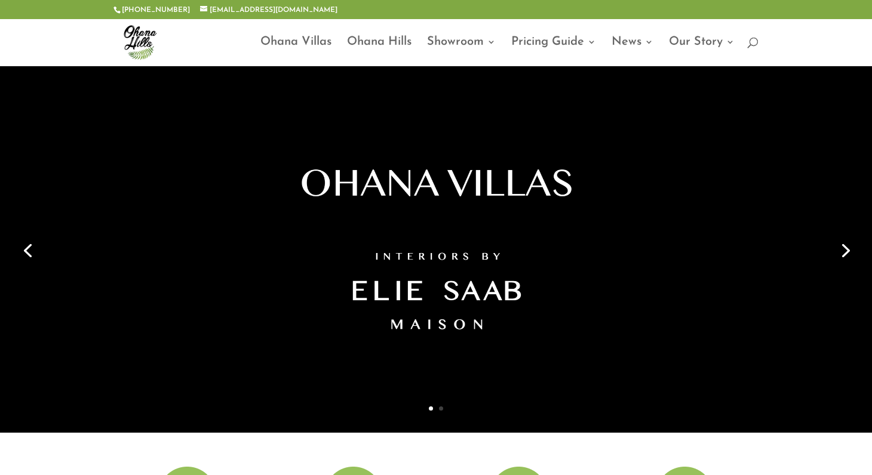
click at [840, 240] on link "Next" at bounding box center [844, 249] width 29 height 29
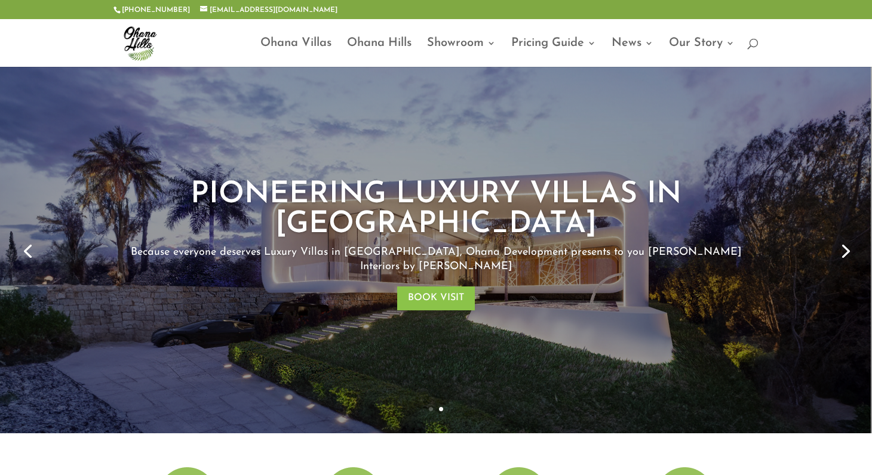
click at [837, 256] on link "Next" at bounding box center [844, 250] width 29 height 29
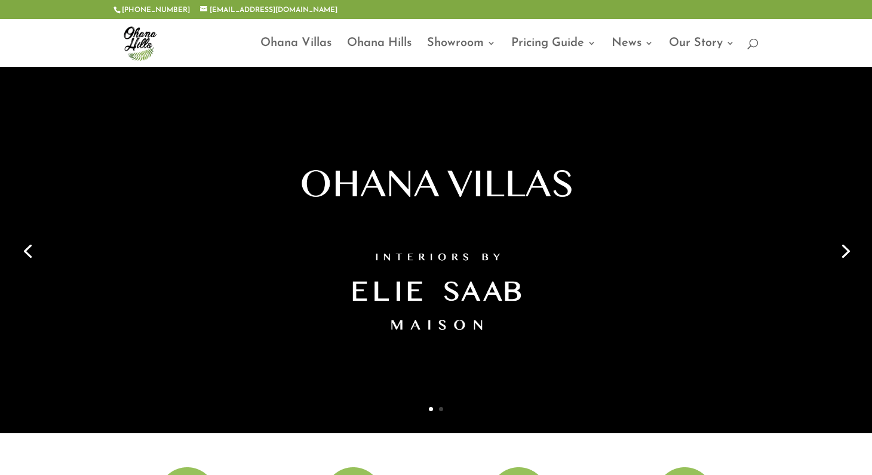
click at [844, 254] on link "Next" at bounding box center [844, 250] width 29 height 29
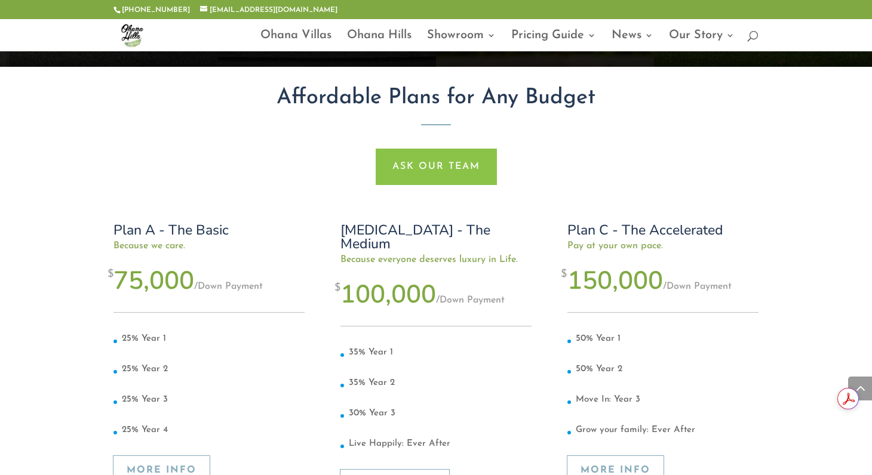
scroll to position [4178, 0]
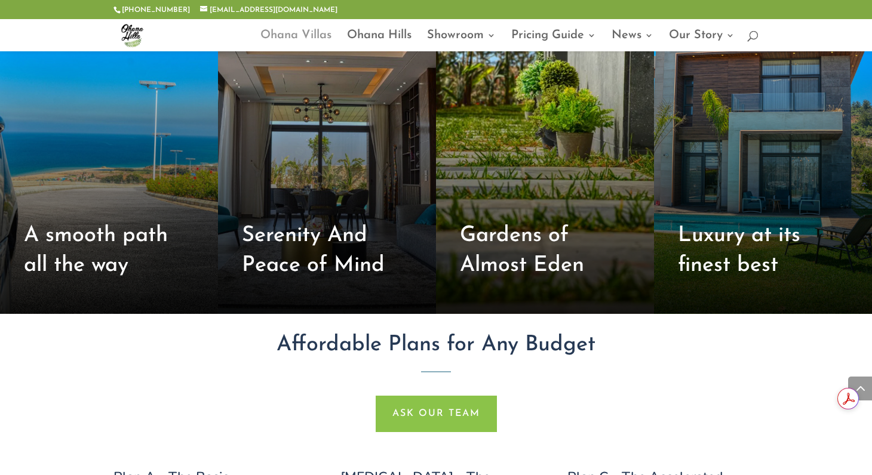
click at [307, 41] on link "Ohana Villas" at bounding box center [295, 41] width 71 height 20
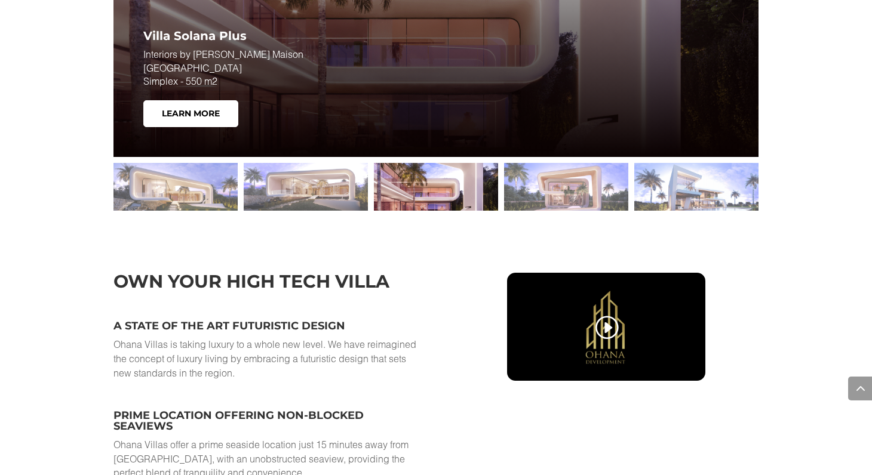
scroll to position [1791, 0]
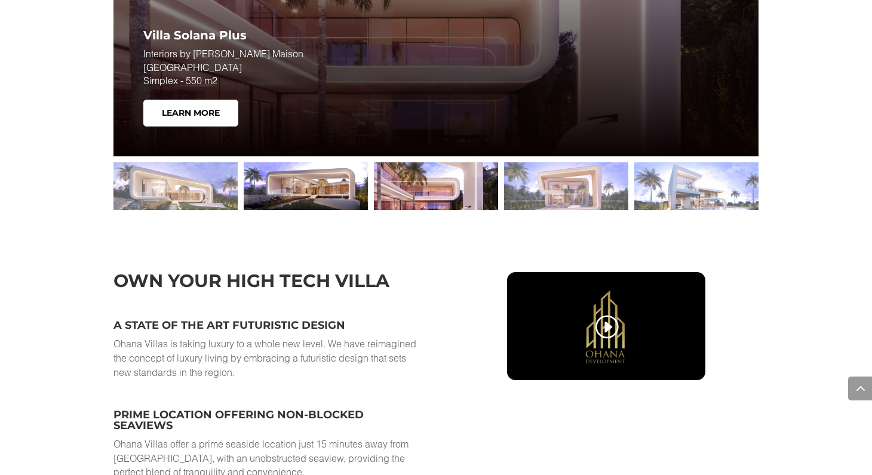
click at [328, 193] on div at bounding box center [306, 186] width 124 height 48
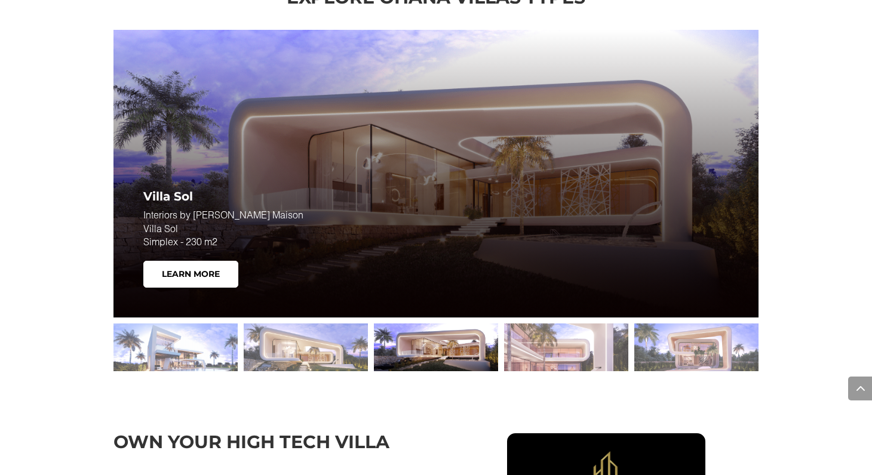
scroll to position [1612, 0]
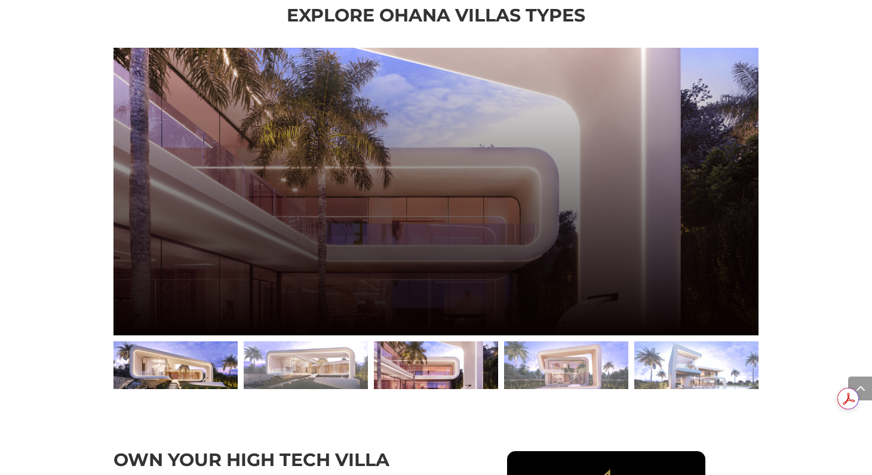
click at [171, 371] on div at bounding box center [175, 365] width 124 height 48
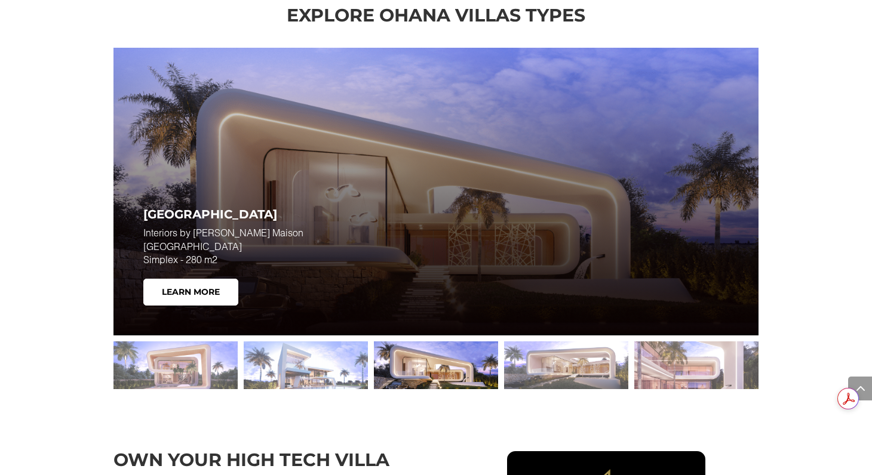
click at [171, 371] on div at bounding box center [175, 365] width 124 height 48
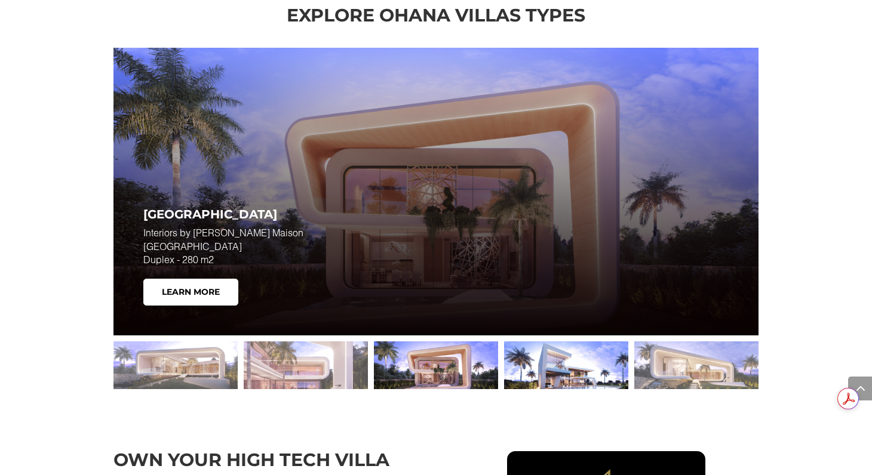
click at [546, 353] on div at bounding box center [566, 365] width 124 height 48
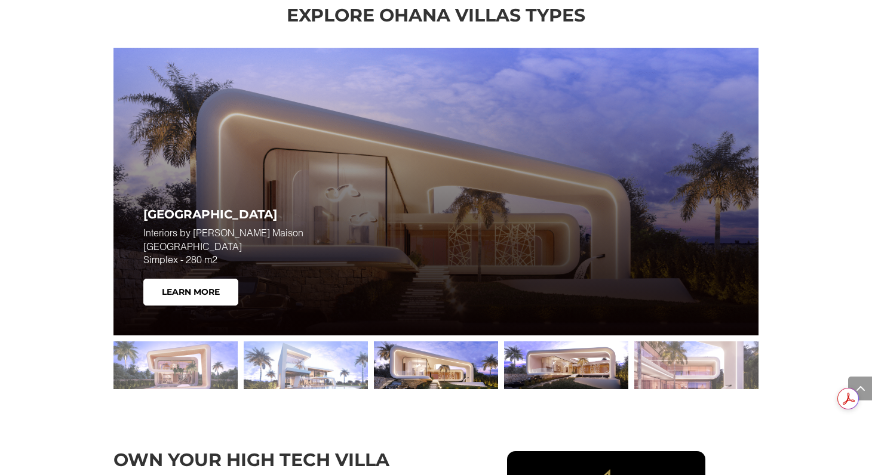
click at [574, 369] on div at bounding box center [566, 365] width 124 height 48
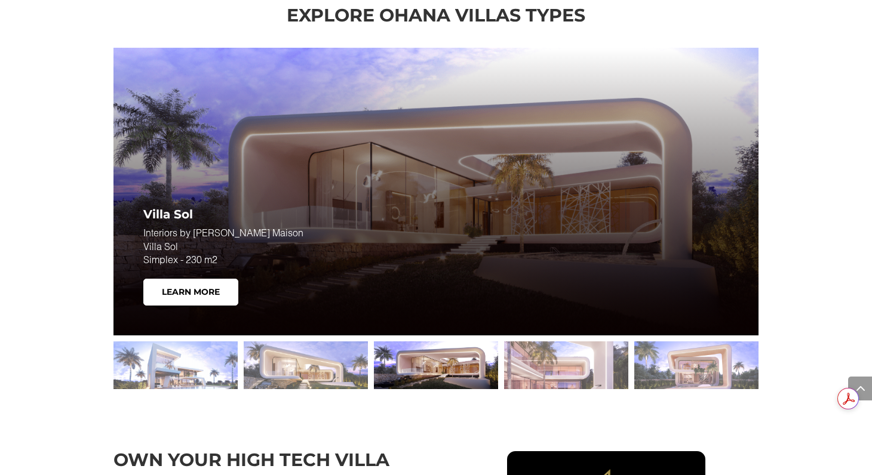
click at [574, 369] on div at bounding box center [566, 365] width 124 height 48
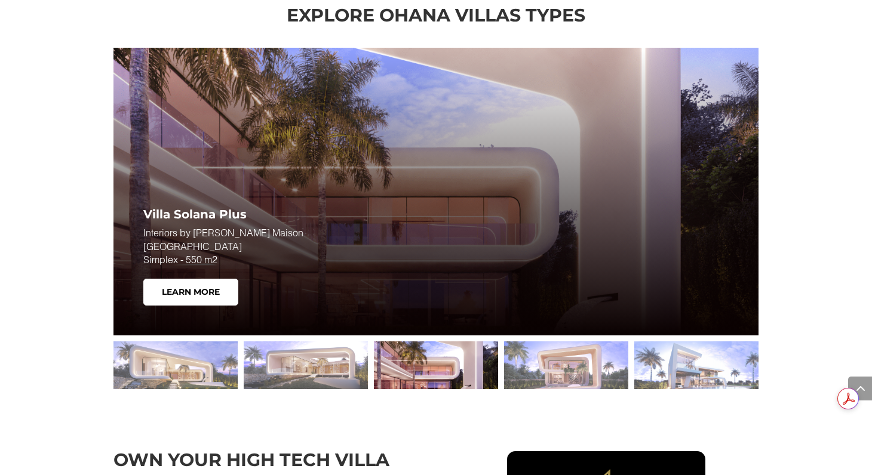
click at [574, 369] on div at bounding box center [566, 365] width 124 height 48
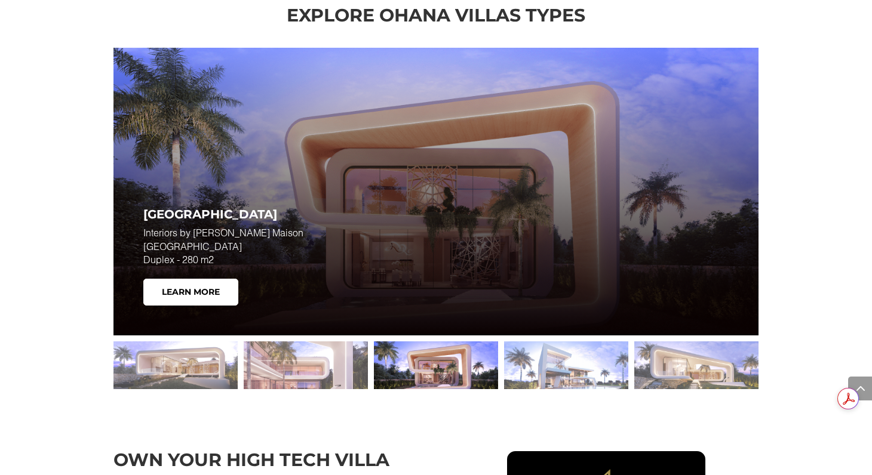
click at [574, 369] on div at bounding box center [566, 365] width 124 height 48
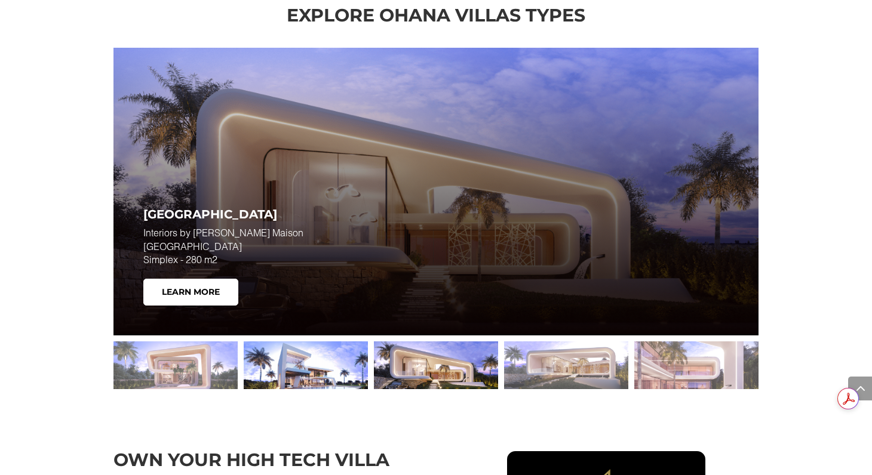
click at [324, 361] on div at bounding box center [306, 365] width 124 height 48
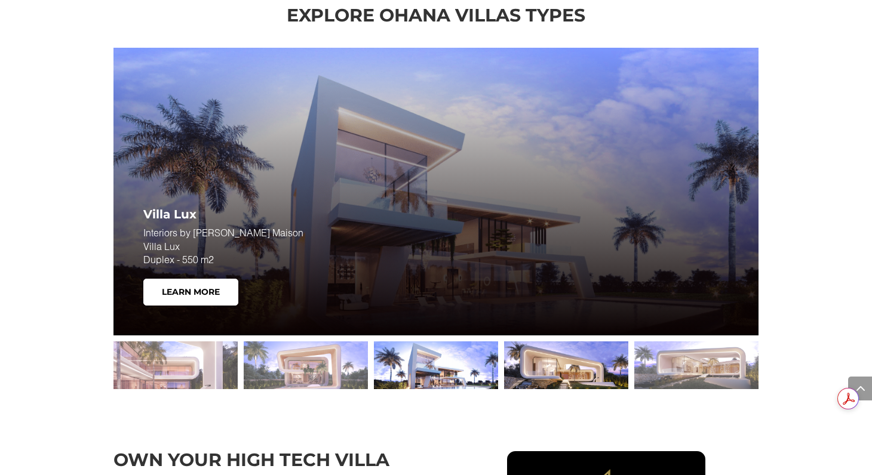
click at [577, 375] on div at bounding box center [566, 365] width 124 height 48
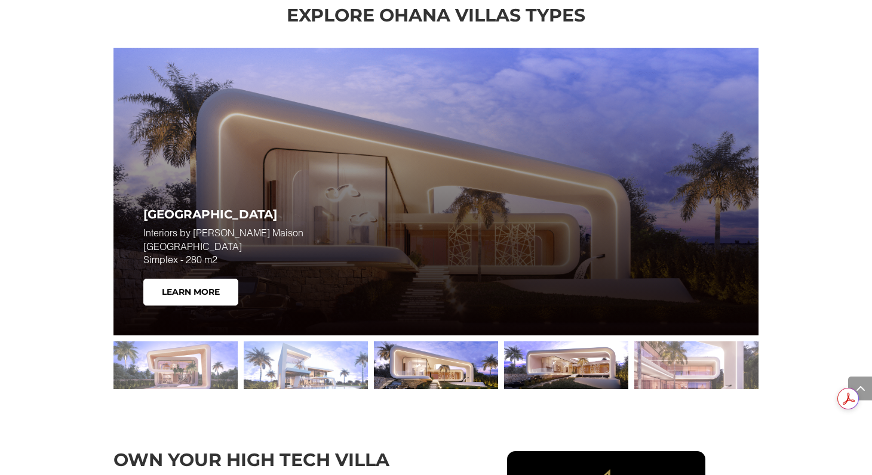
click at [569, 369] on div at bounding box center [566, 365] width 124 height 48
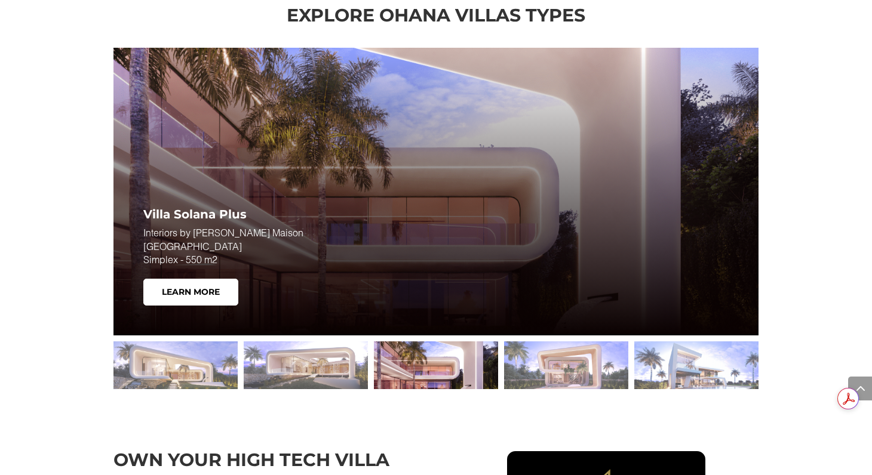
click at [569, 369] on div at bounding box center [566, 365] width 124 height 48
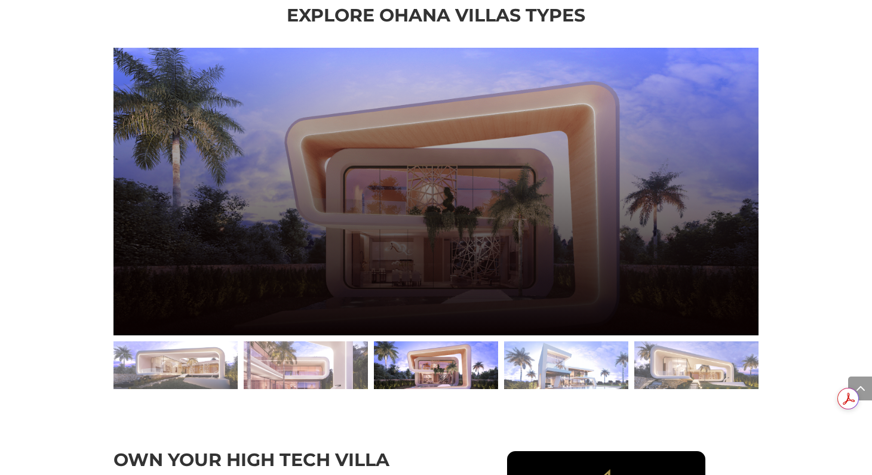
click at [569, 369] on div at bounding box center [566, 365] width 124 height 48
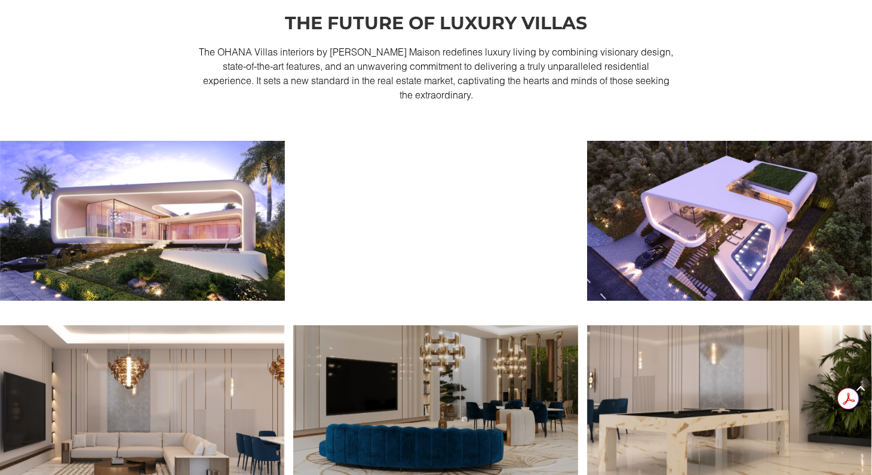
scroll to position [1015, 0]
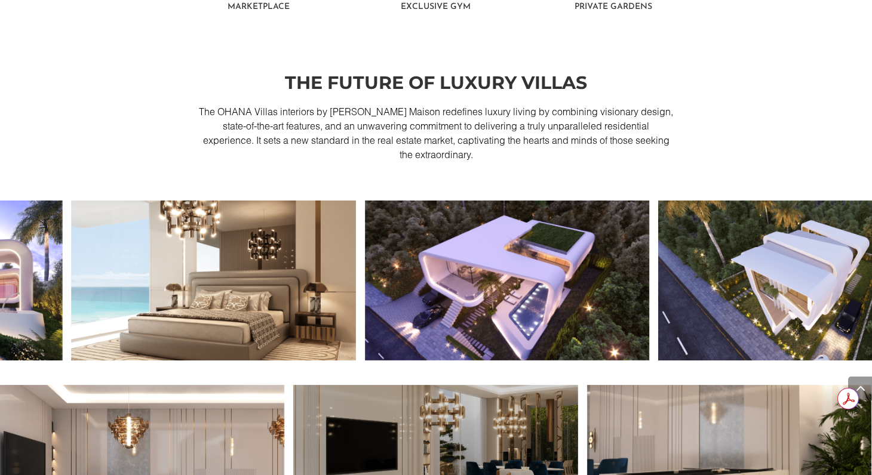
drag, startPoint x: 684, startPoint y: 260, endPoint x: 393, endPoint y: 261, distance: 291.3
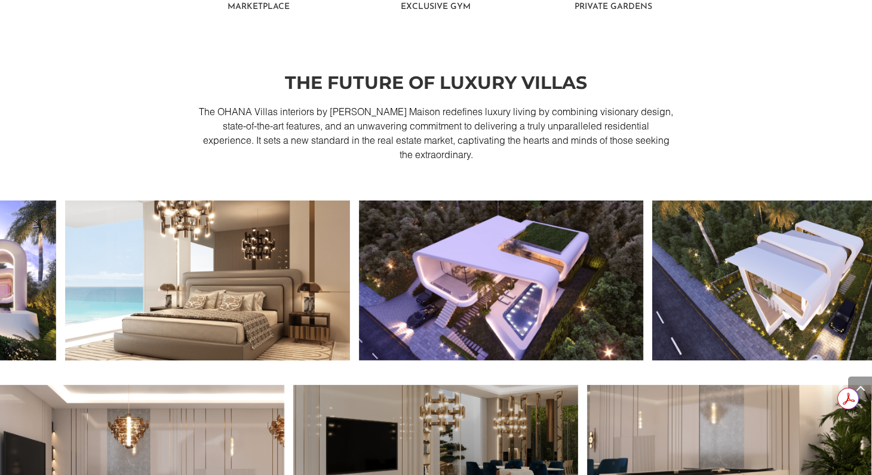
drag, startPoint x: 483, startPoint y: 291, endPoint x: 374, endPoint y: 283, distance: 108.9
click at [374, 283] on img at bounding box center [501, 281] width 285 height 160
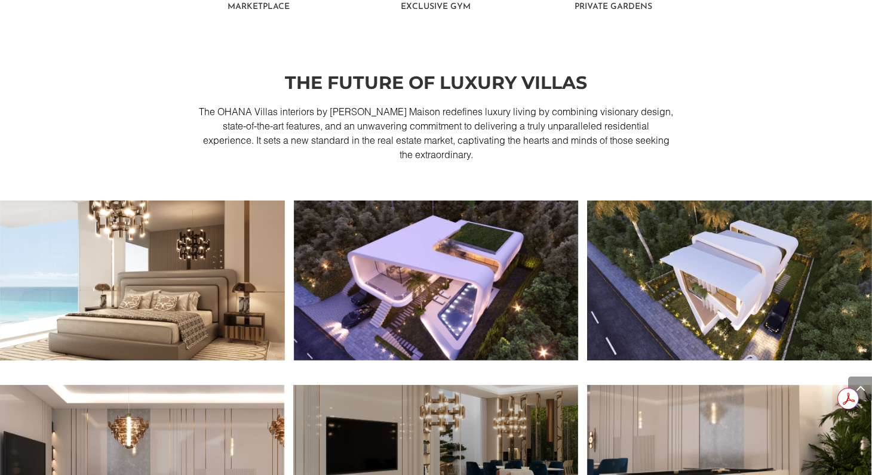
click at [703, 297] on img at bounding box center [729, 281] width 285 height 160
drag, startPoint x: 759, startPoint y: 283, endPoint x: 499, endPoint y: 285, distance: 260.3
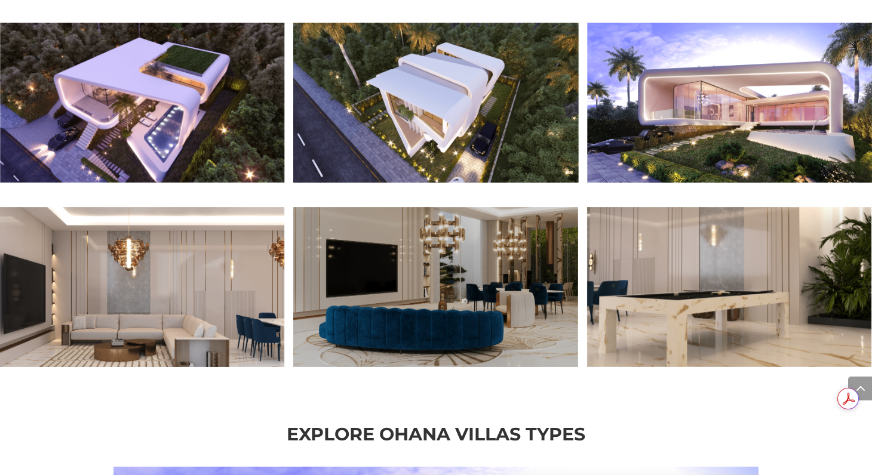
scroll to position [1194, 0]
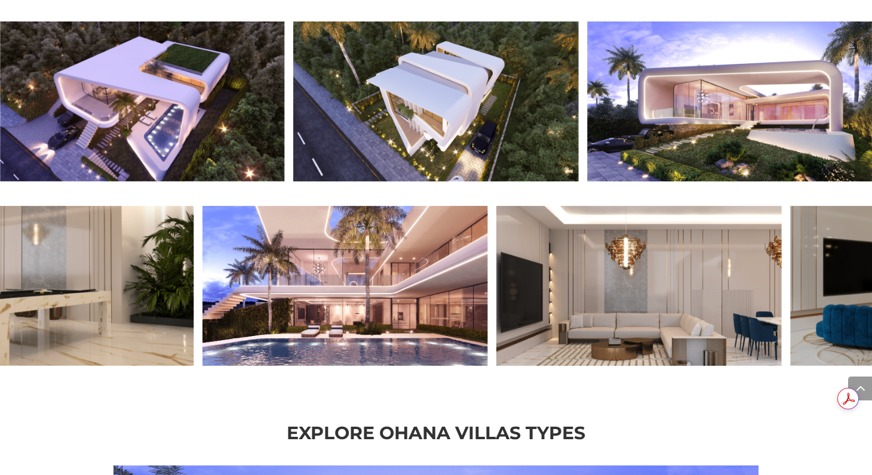
drag, startPoint x: 155, startPoint y: 300, endPoint x: 545, endPoint y: 300, distance: 390.4
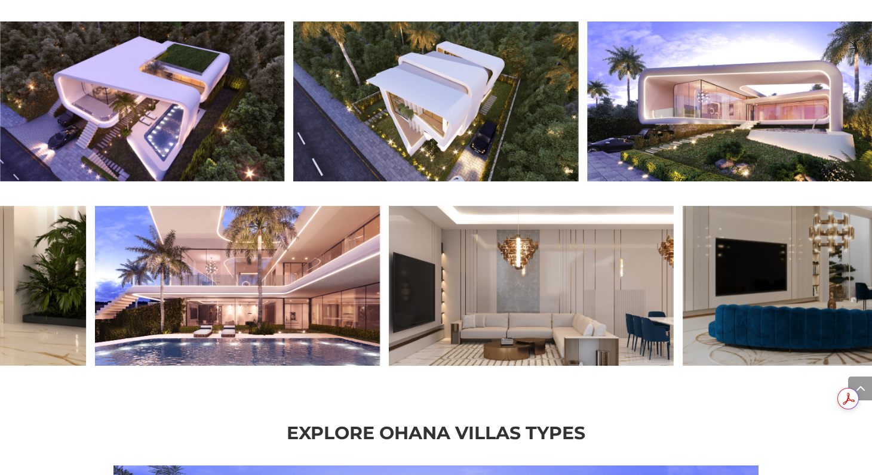
drag, startPoint x: 221, startPoint y: 305, endPoint x: 659, endPoint y: 368, distance: 442.7
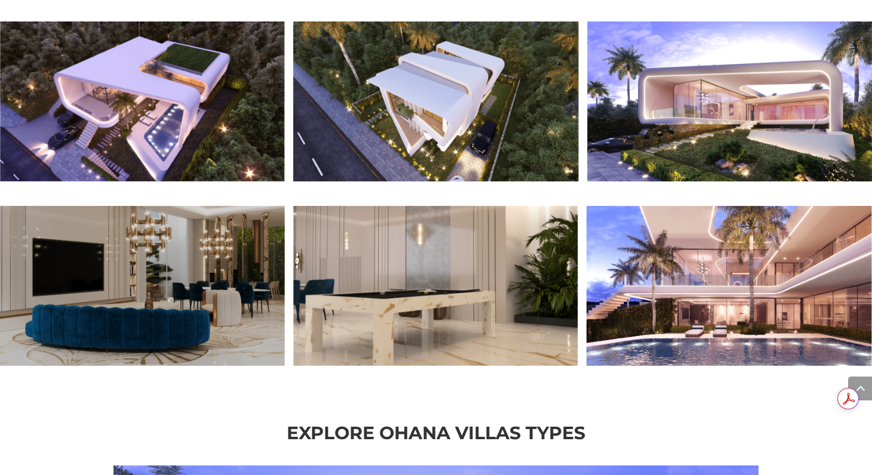
click at [587, 312] on img at bounding box center [729, 286] width 285 height 160
click at [587, 281] on img at bounding box center [729, 286] width 285 height 160
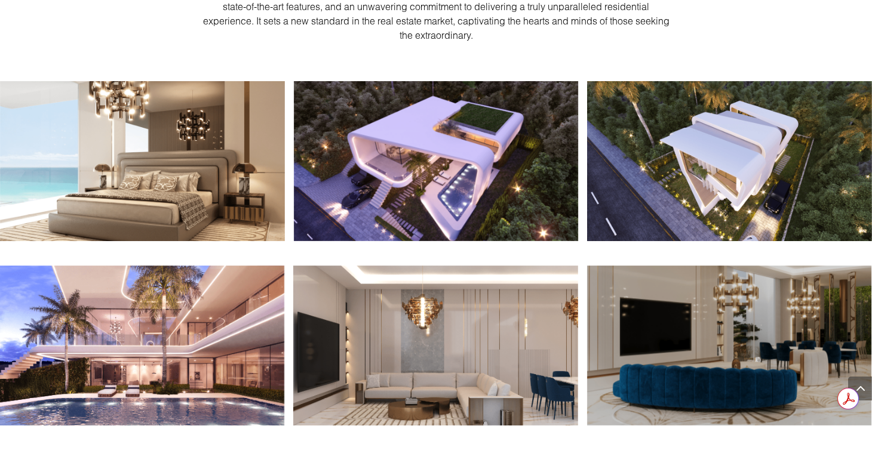
scroll to position [1552, 0]
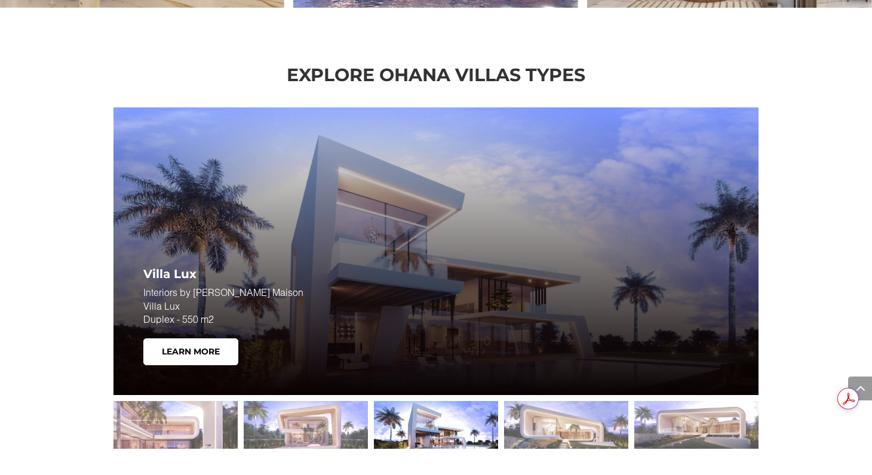
click at [220, 395] on div at bounding box center [435, 425] width 645 height 60
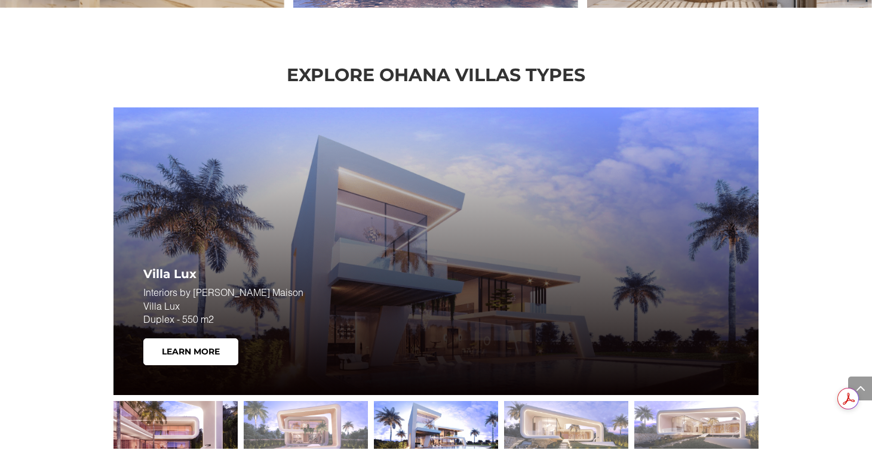
click at [219, 401] on div at bounding box center [175, 425] width 124 height 48
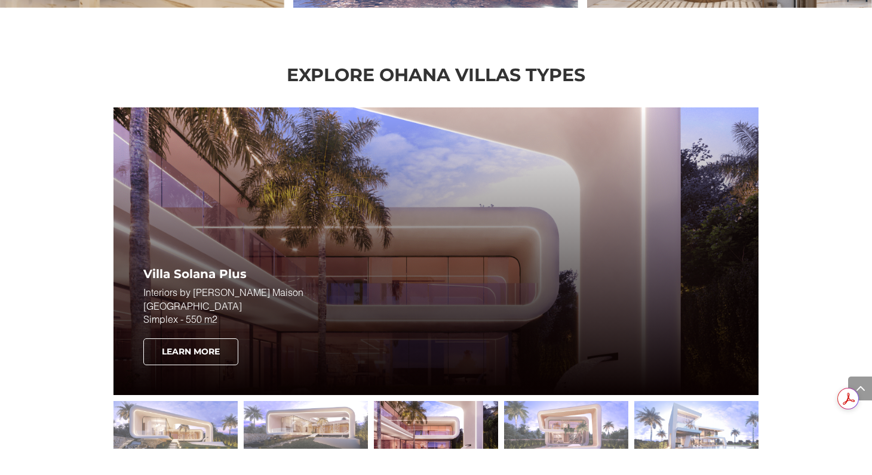
click at [215, 355] on link "Learn More" at bounding box center [190, 351] width 95 height 27
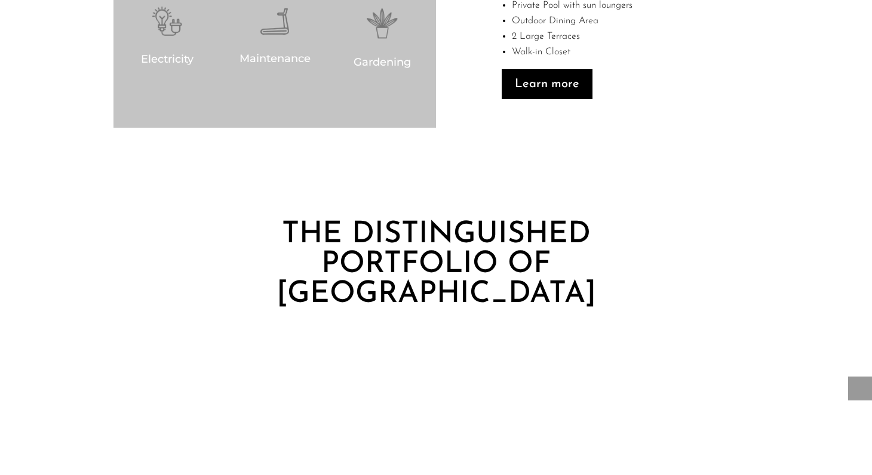
scroll to position [1194, 0]
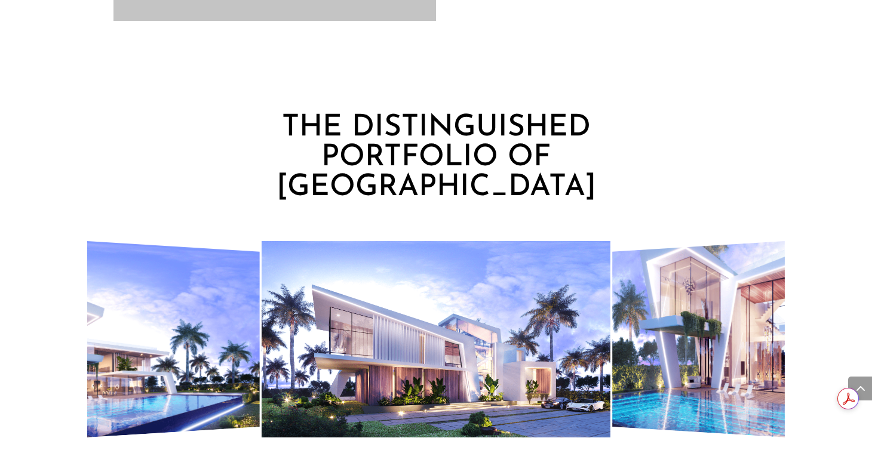
click at [735, 330] on img "5 / 7" at bounding box center [808, 338] width 393 height 223
click at [124, 261] on img "3 / 7" at bounding box center [63, 338] width 393 height 223
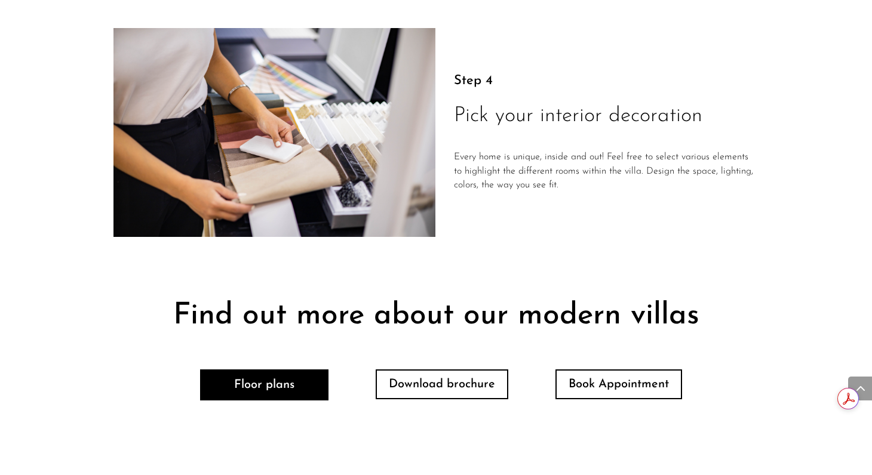
scroll to position [2388, 0]
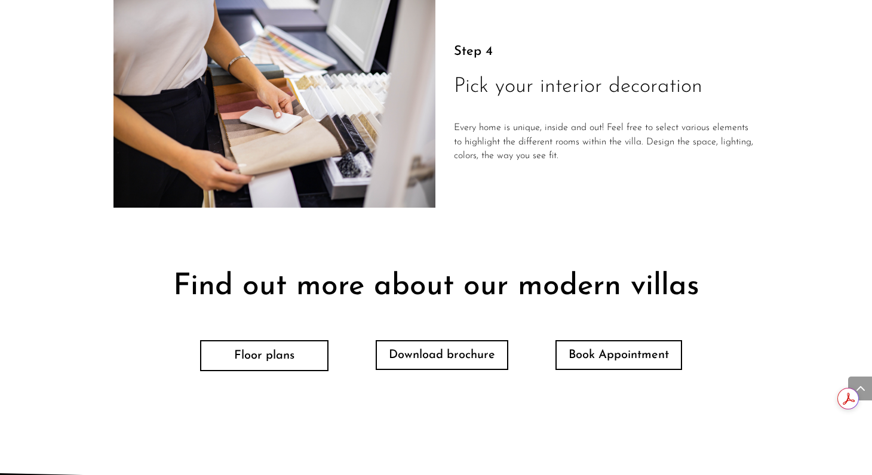
click at [253, 340] on link "Floor plans" at bounding box center [264, 355] width 128 height 31
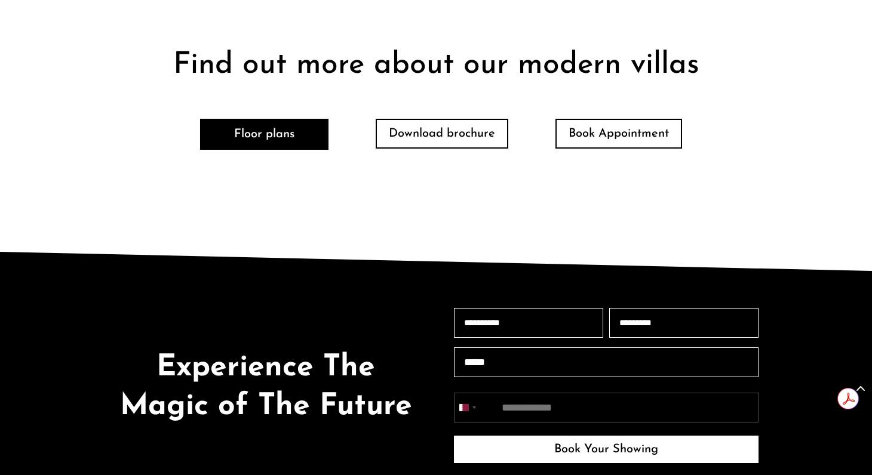
scroll to position [2606, 0]
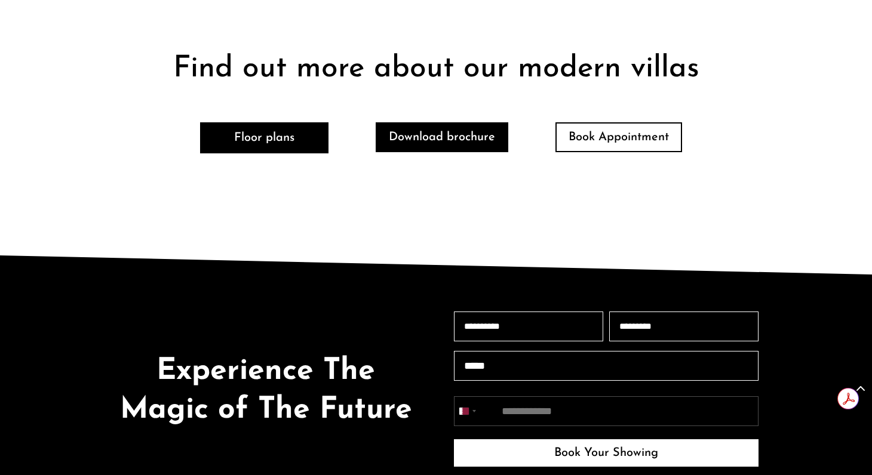
click at [481, 122] on link "Download brochure" at bounding box center [441, 137] width 133 height 30
click at [433, 122] on link "Download brochure" at bounding box center [441, 137] width 133 height 30
click at [432, 122] on link "Download brochure" at bounding box center [441, 137] width 133 height 30
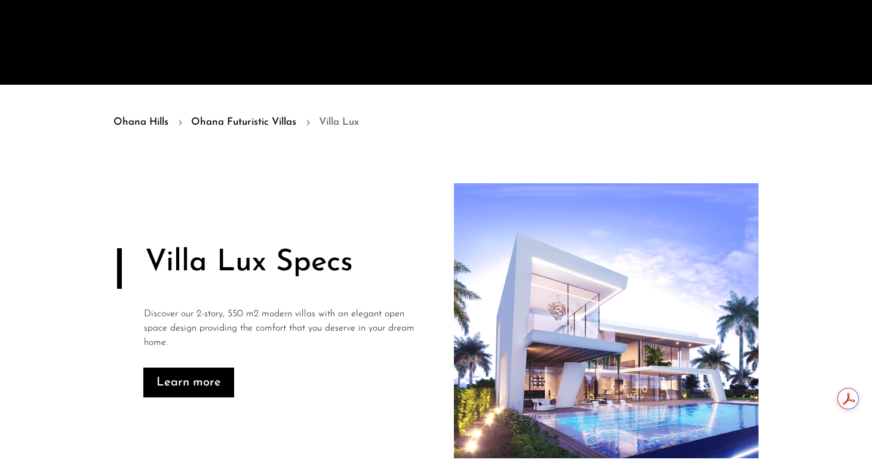
scroll to position [537, 0]
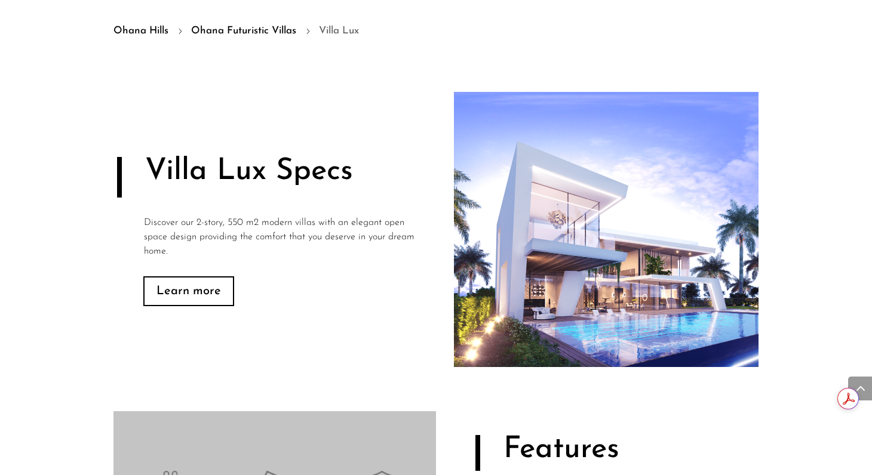
click at [207, 295] on link "Learn more" at bounding box center [188, 291] width 91 height 30
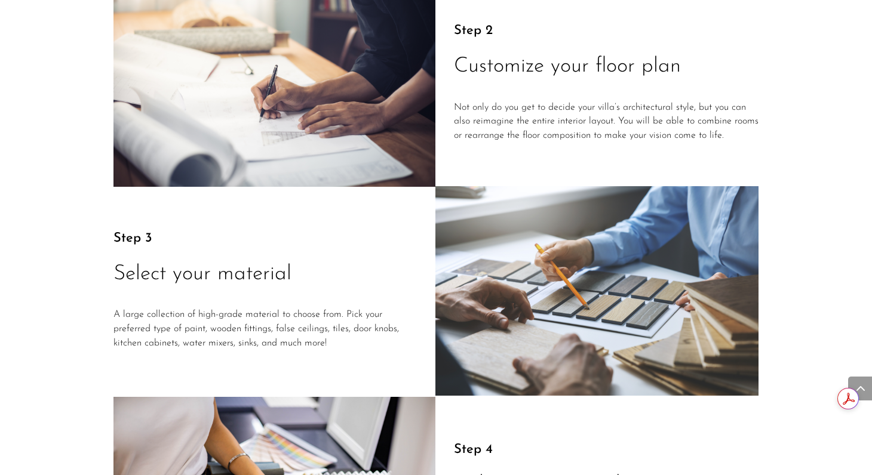
scroll to position [2609, 0]
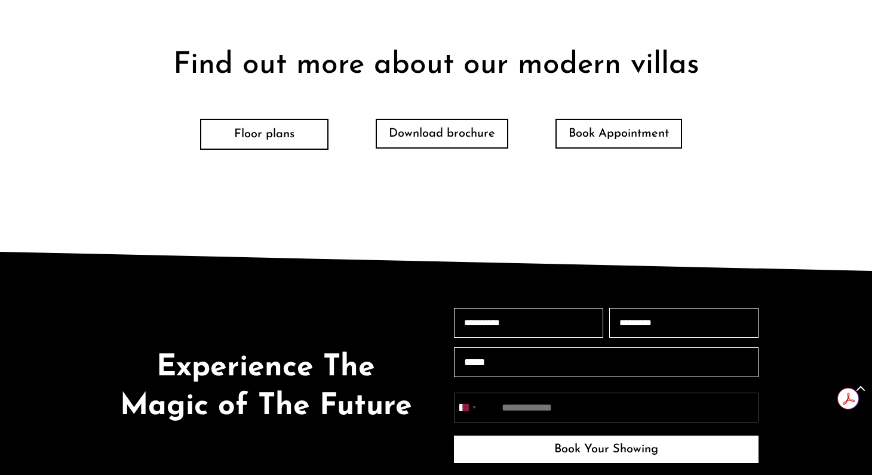
click at [275, 119] on link "Floor plans" at bounding box center [264, 134] width 128 height 31
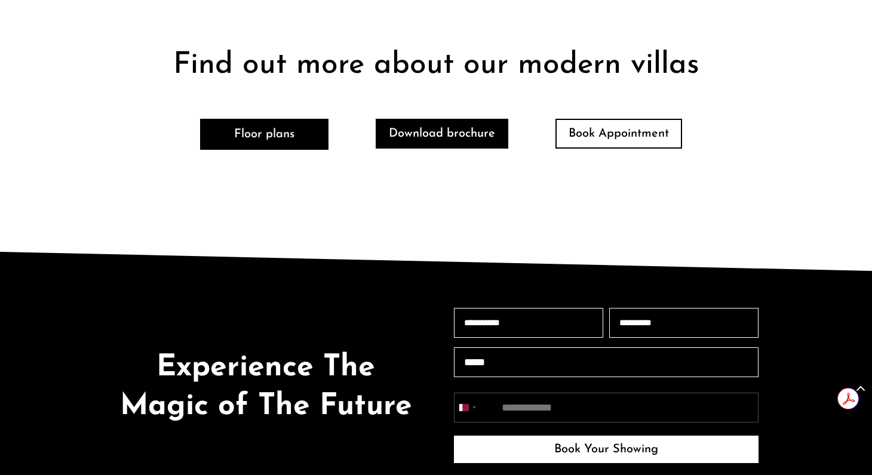
click at [420, 119] on link "Download brochure" at bounding box center [441, 134] width 133 height 30
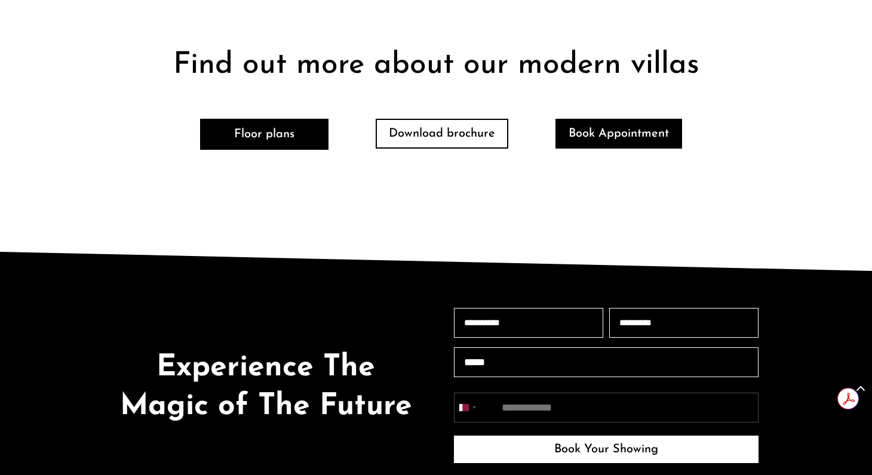
click at [583, 119] on link "Book Appointment" at bounding box center [618, 134] width 127 height 30
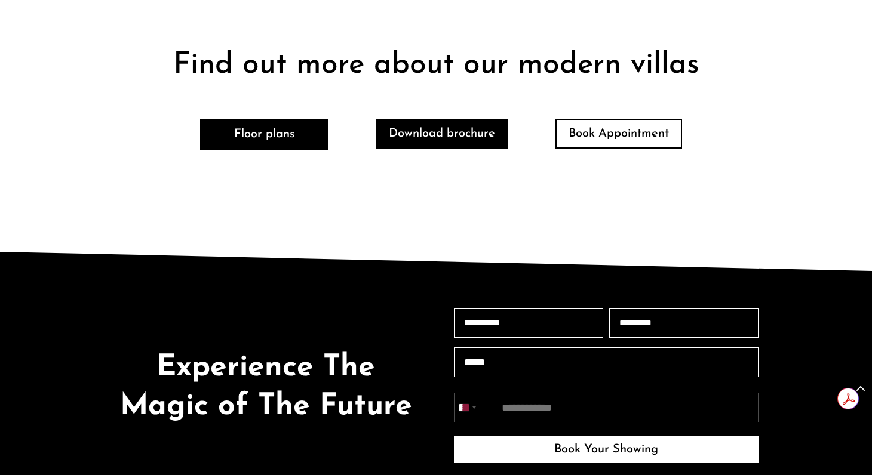
click at [455, 119] on link "Download brochure" at bounding box center [441, 134] width 133 height 30
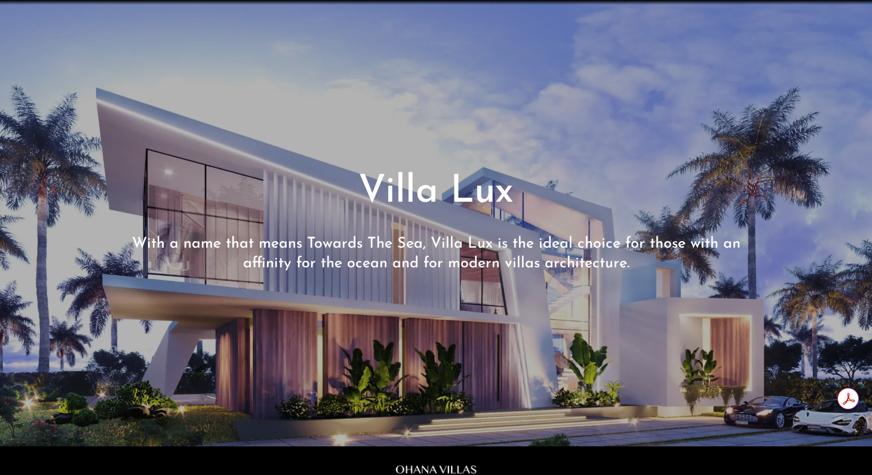
scroll to position [478, 0]
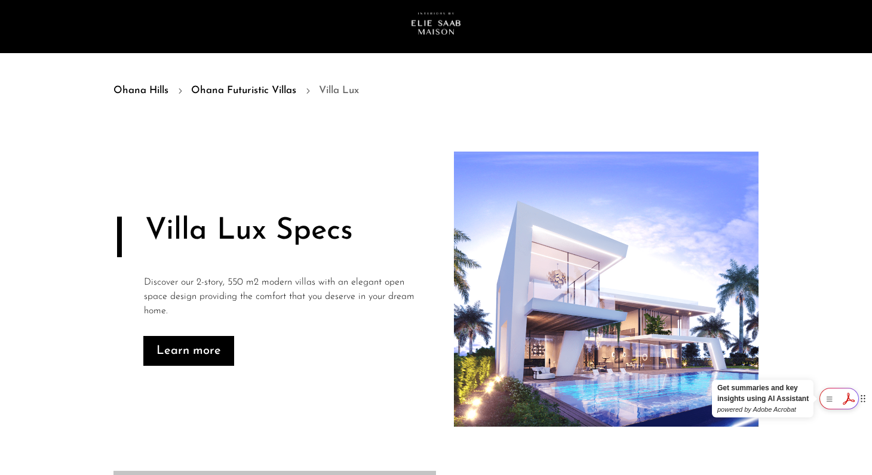
click at [845, 401] on div at bounding box center [838, 398] width 39 height 21
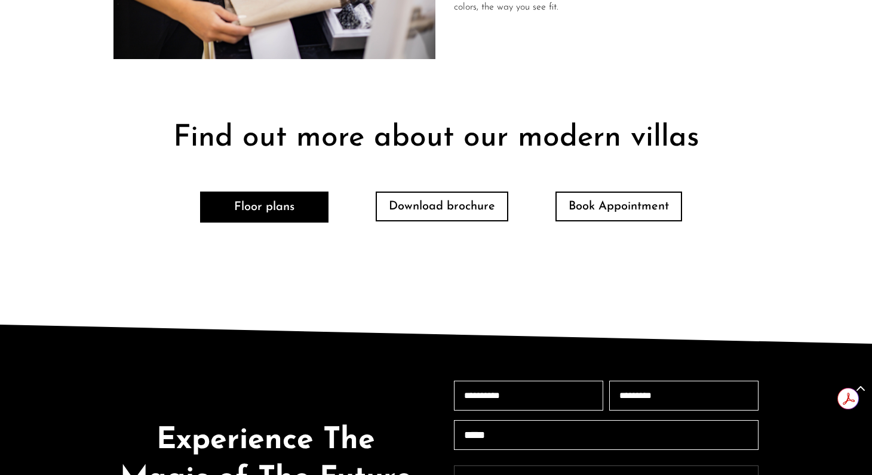
scroll to position [2560, 0]
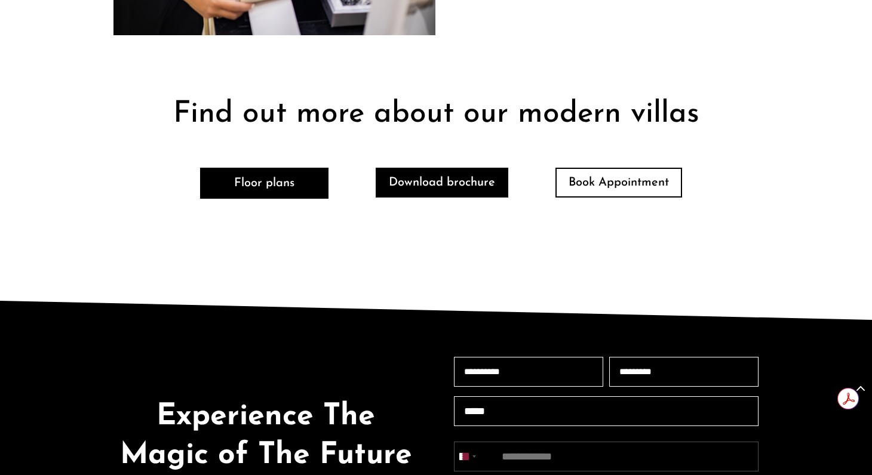
click at [451, 168] on link "Download brochure" at bounding box center [441, 183] width 133 height 30
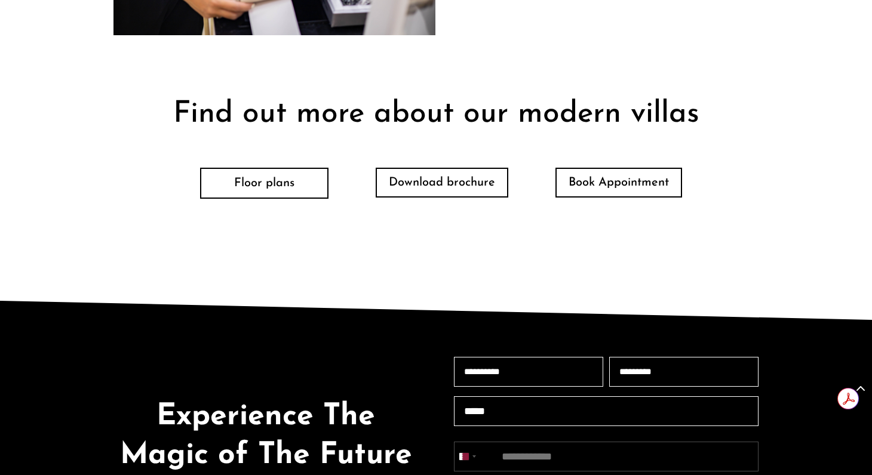
click at [264, 168] on link "Floor plans" at bounding box center [264, 183] width 128 height 31
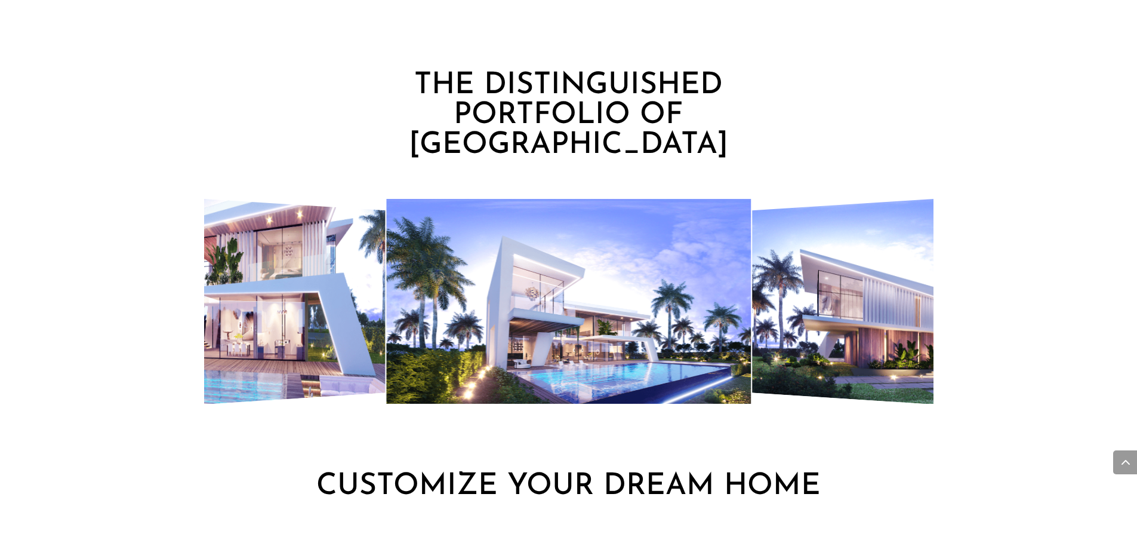
scroll to position [1342, 0]
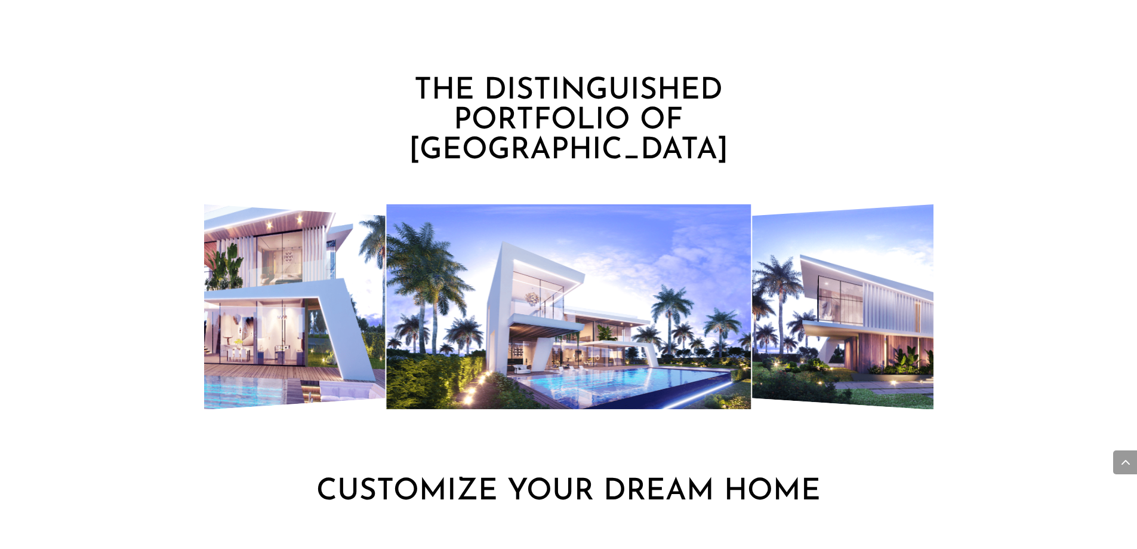
click at [738, 222] on img "6 / 7" at bounding box center [568, 306] width 365 height 205
click at [603, 241] on img "6 / 7" at bounding box center [568, 306] width 365 height 205
click at [718, 273] on img "6 / 7" at bounding box center [568, 306] width 365 height 205
click at [836, 266] on img "7 / 7" at bounding box center [959, 306] width 415 height 235
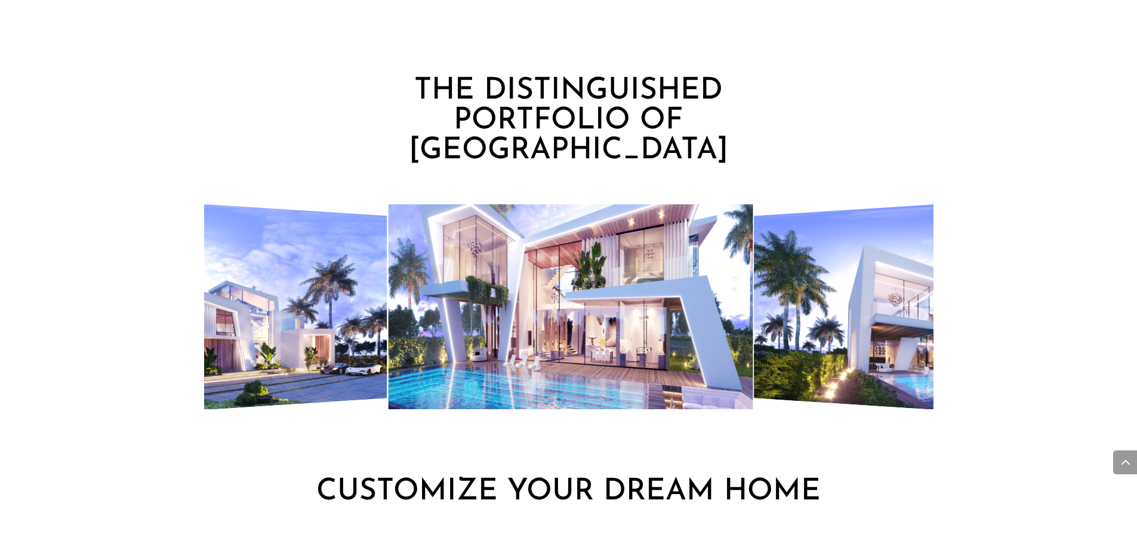
click at [388, 268] on img "5 / 7" at bounding box center [570, 306] width 365 height 205
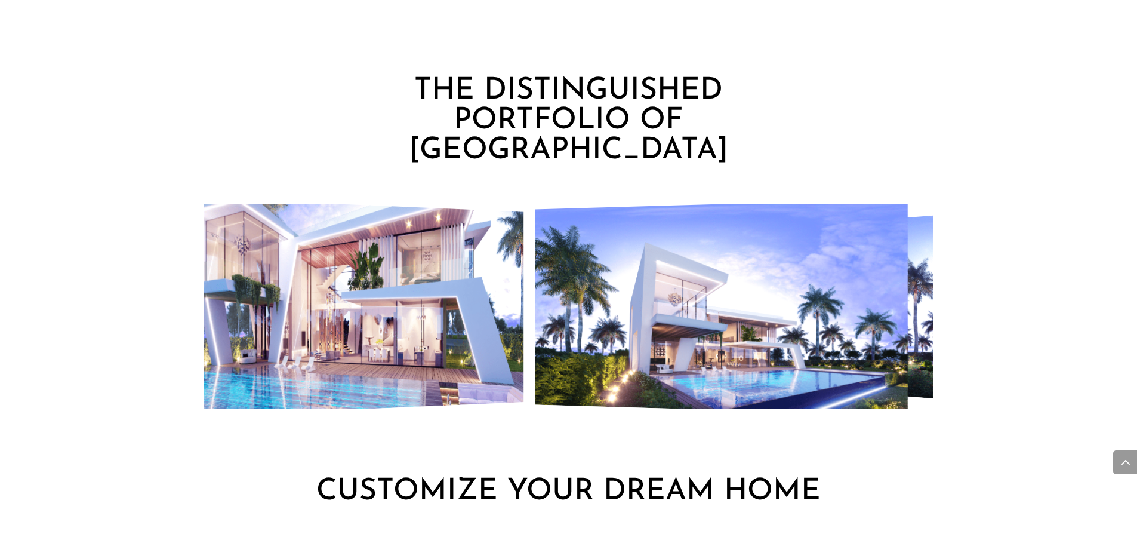
click at [535, 284] on img "6 / 7" at bounding box center [721, 306] width 373 height 216
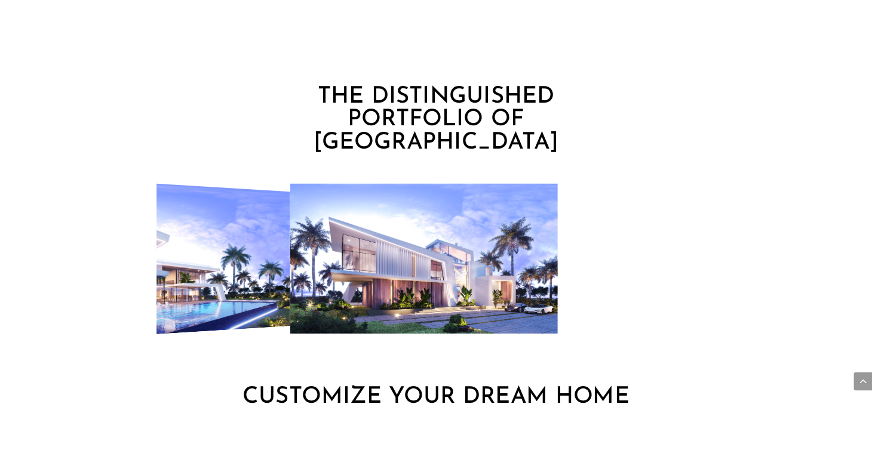
scroll to position [1231, 0]
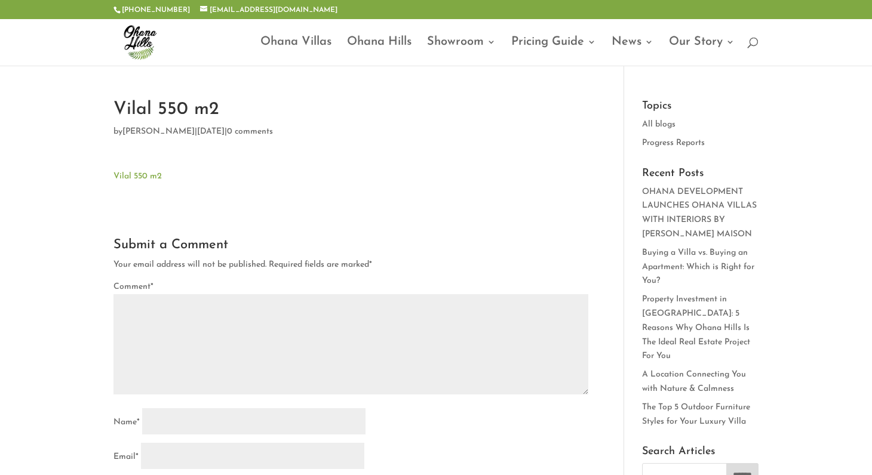
type textarea "*********"
type input "******"
type input "*******"
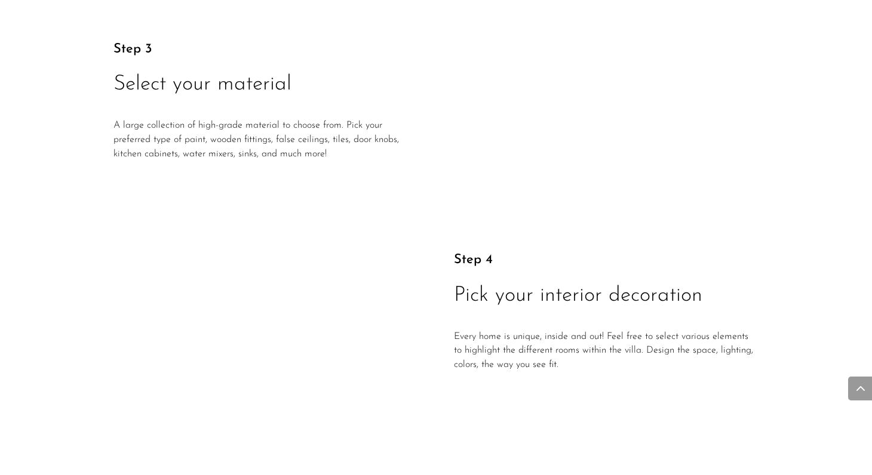
scroll to position [2609, 0]
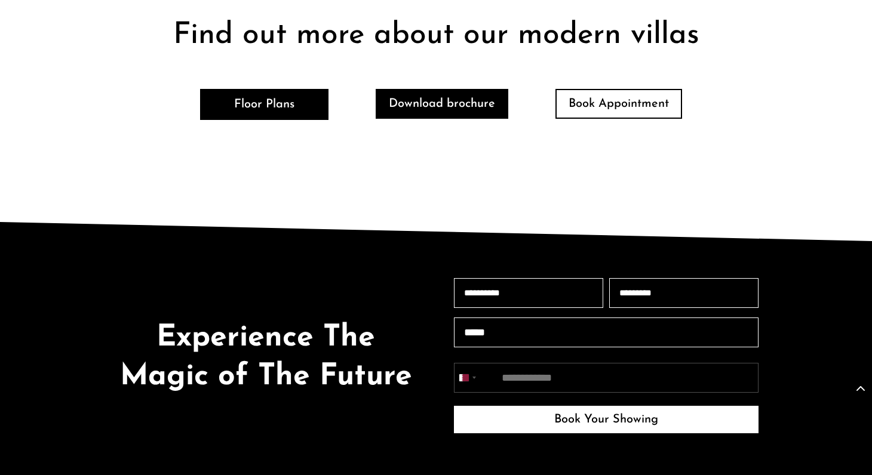
click at [429, 106] on link "Download brochure" at bounding box center [441, 104] width 133 height 30
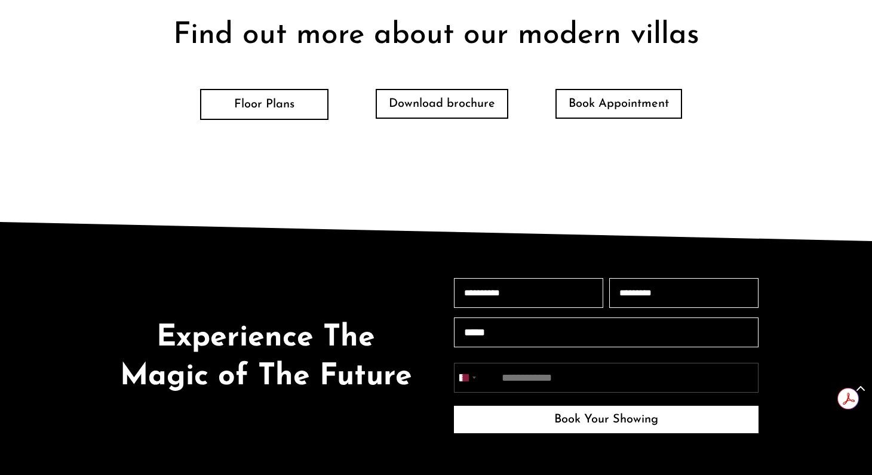
click at [313, 107] on link "Floor Plans" at bounding box center [264, 104] width 128 height 31
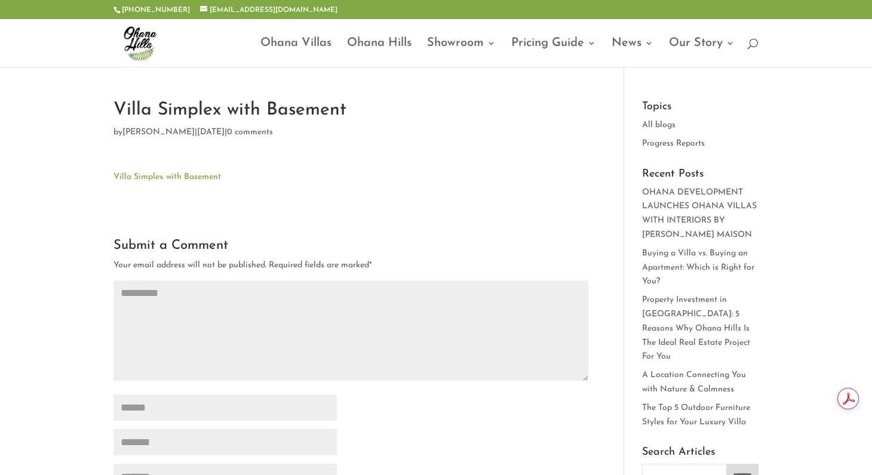
click at [219, 180] on link "Villa Simplex with Basement" at bounding box center [166, 177] width 107 height 9
click at [122, 178] on link "Vilal 550 m2" at bounding box center [137, 177] width 48 height 9
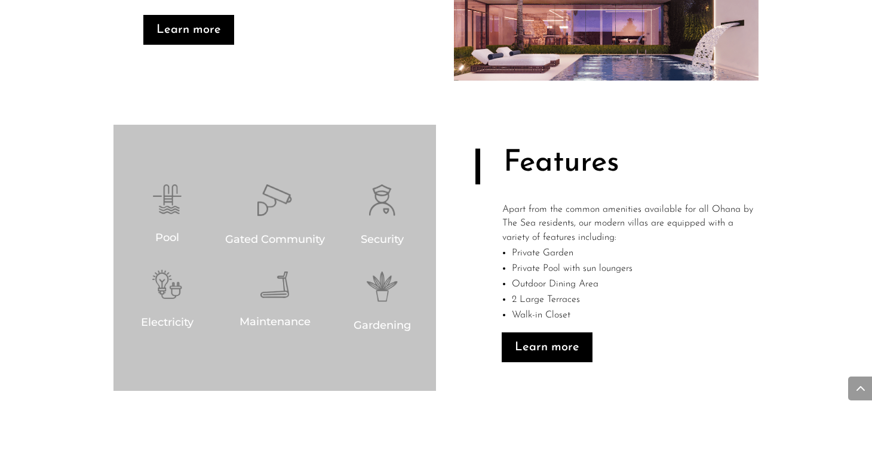
scroll to position [836, 0]
